Goal: Check status: Check status

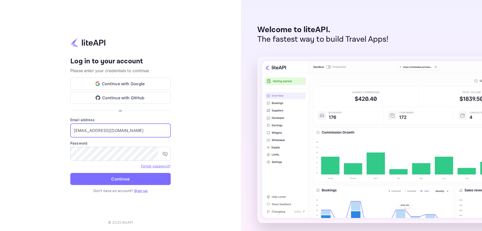
type input "[EMAIL_ADDRESS][DOMAIN_NAME]"
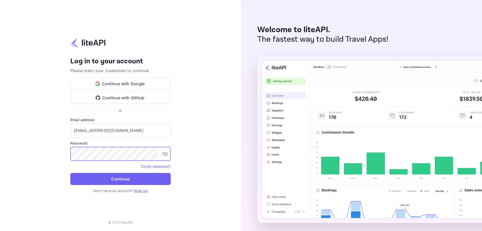
click at [134, 178] on button "Continue" at bounding box center [120, 179] width 101 height 12
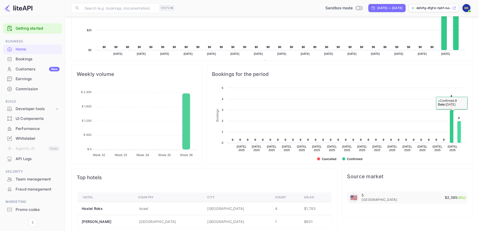
scroll to position [163, 0]
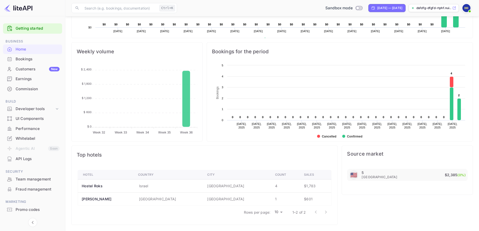
click at [323, 211] on div at bounding box center [321, 212] width 20 height 10
click at [317, 212] on div at bounding box center [321, 212] width 20 height 10
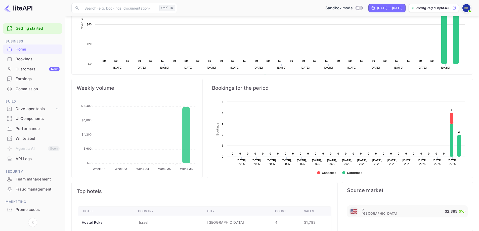
scroll to position [113, 0]
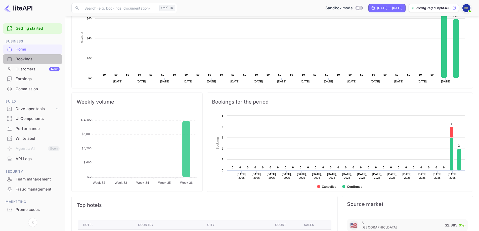
click at [24, 60] on div "Bookings" at bounding box center [38, 59] width 44 height 6
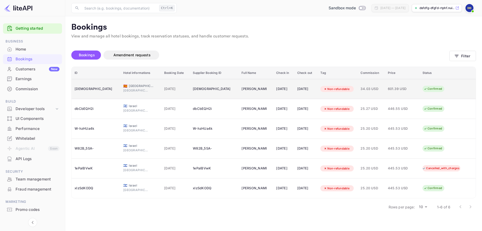
click at [276, 92] on div "[DATE]" at bounding box center [283, 89] width 15 height 8
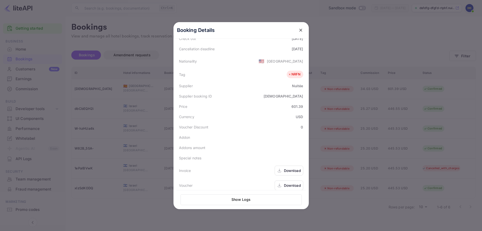
scroll to position [112, 0]
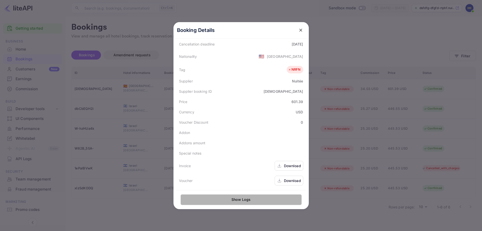
click at [267, 203] on button "Show Logs" at bounding box center [241, 199] width 121 height 11
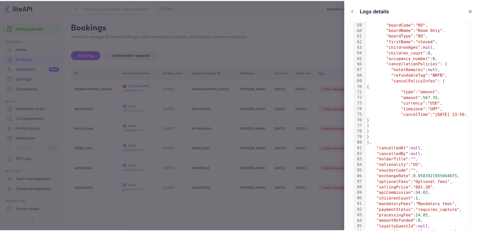
scroll to position [335, 0]
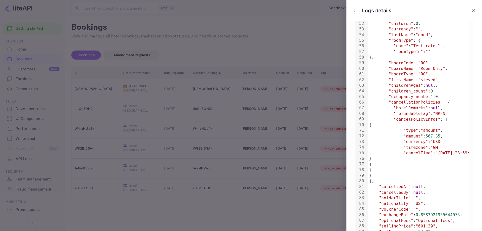
click at [471, 11] on icon "close" at bounding box center [473, 10] width 5 height 5
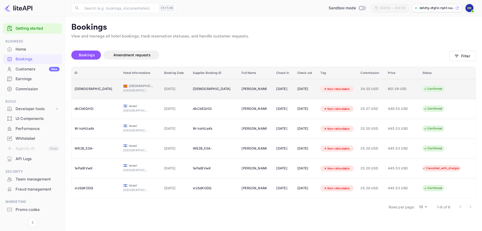
click at [373, 90] on span "34.03 USD" at bounding box center [371, 89] width 21 height 6
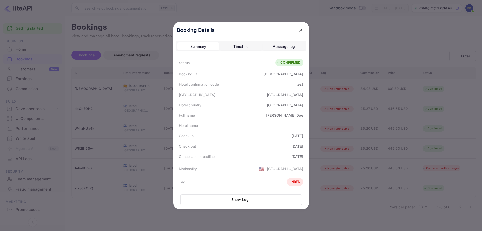
click at [300, 30] on icon "close" at bounding box center [301, 30] width 5 height 5
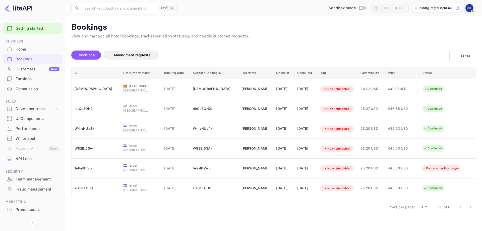
click at [28, 87] on div "Commission" at bounding box center [38, 89] width 44 height 6
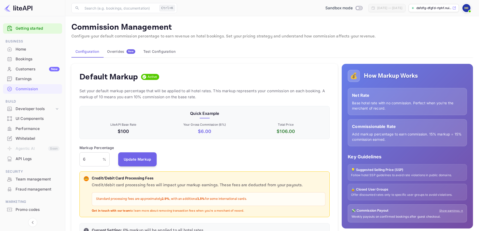
click at [24, 30] on link "Getting started" at bounding box center [38, 29] width 44 height 6
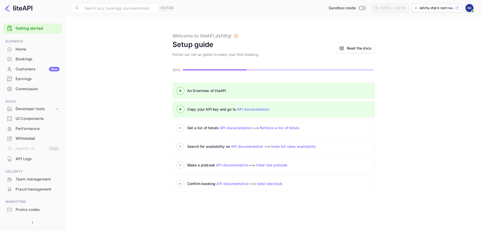
click at [22, 51] on div "Home" at bounding box center [38, 49] width 44 height 6
click at [25, 58] on div "Bookings" at bounding box center [38, 59] width 44 height 6
